Goal: Use online tool/utility: Utilize a website feature to perform a specific function

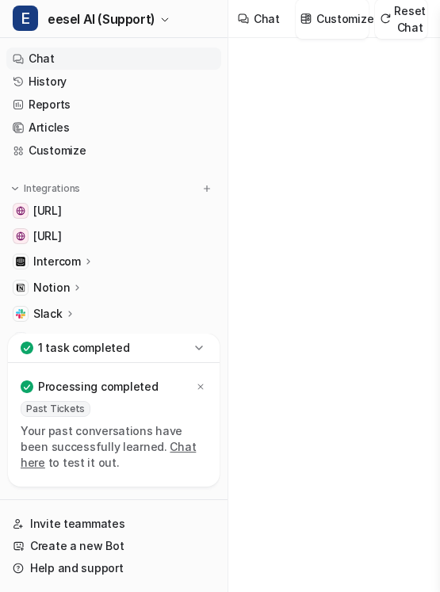
type textarea "**********"
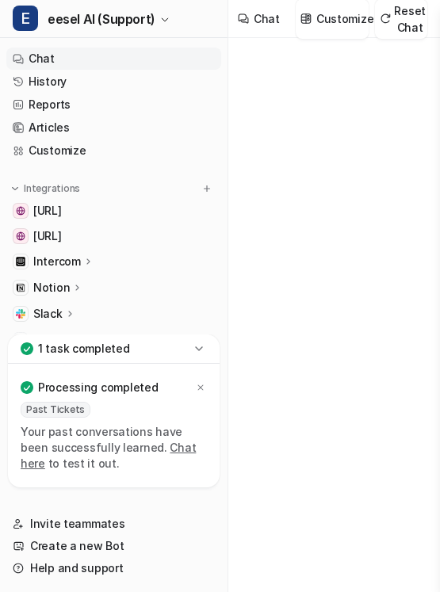
type textarea "**********"
